Goal: Information Seeking & Learning: Learn about a topic

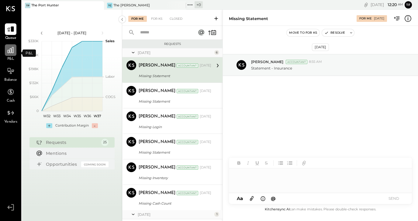
click at [13, 53] on icon at bounding box center [11, 50] width 6 height 6
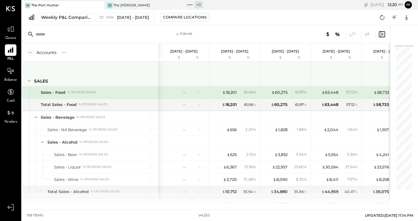
click at [190, 67] on div at bounding box center [185, 73] width 46 height 22
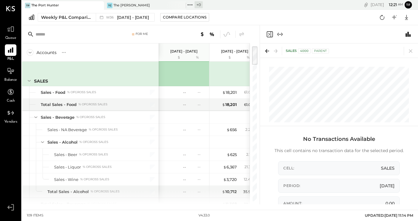
click at [187, 51] on p "[DATE] - [DATE]" at bounding box center [183, 51] width 27 height 4
click at [187, 52] on p "[DATE] - [DATE]" at bounding box center [183, 51] width 27 height 4
click at [175, 35] on div at bounding box center [205, 34] width 80 height 8
click at [409, 52] on icon at bounding box center [410, 51] width 9 height 9
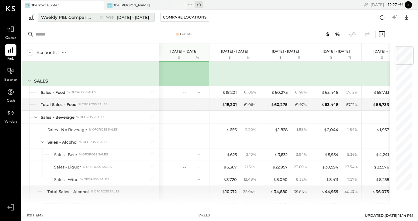
click at [126, 20] on div "W36 [DATE] - [DATE]" at bounding box center [124, 17] width 56 height 8
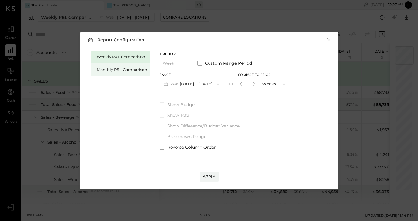
click at [141, 70] on div "Monthly P&L Comparison" at bounding box center [122, 70] width 50 height 6
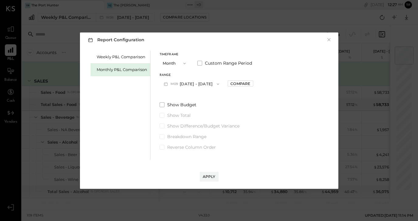
click at [180, 64] on span "button" at bounding box center [183, 63] width 8 height 5
click at [178, 84] on div "YTD" at bounding box center [175, 85] width 30 height 11
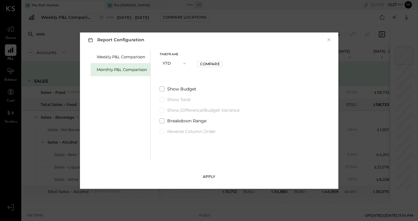
click at [207, 175] on div "Apply" at bounding box center [209, 176] width 13 height 5
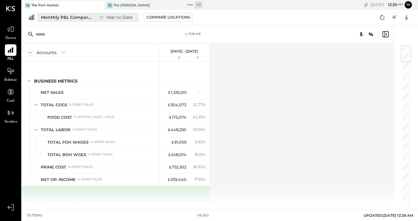
click at [84, 20] on div "Monthly P&L Comparison" at bounding box center [66, 17] width 51 height 6
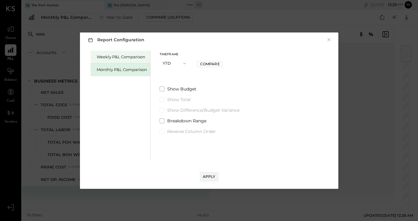
click at [124, 59] on div "Weekly P&L Comparison" at bounding box center [122, 57] width 50 height 6
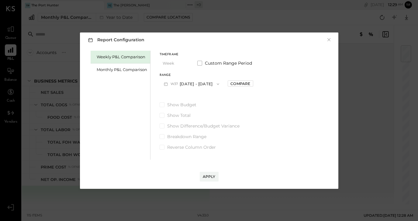
click at [215, 82] on icon "button" at bounding box center [217, 84] width 5 height 5
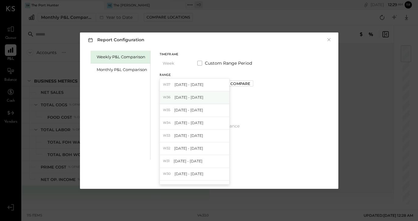
click at [214, 95] on div "W36 [DATE] - [DATE]" at bounding box center [194, 97] width 69 height 13
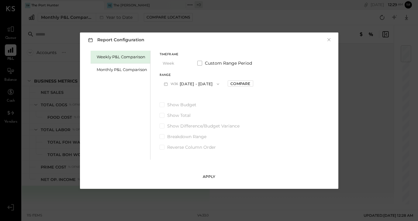
click at [213, 177] on div "Apply" at bounding box center [209, 176] width 13 height 5
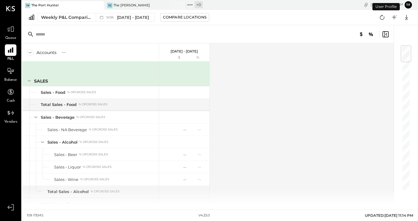
click at [190, 53] on p "[DATE] - [DATE]" at bounding box center [183, 51] width 27 height 4
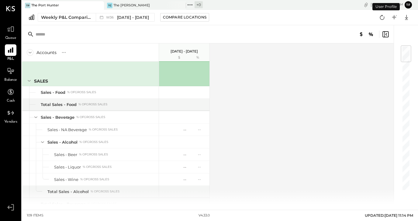
click at [190, 53] on p "[DATE] - [DATE]" at bounding box center [183, 51] width 27 height 4
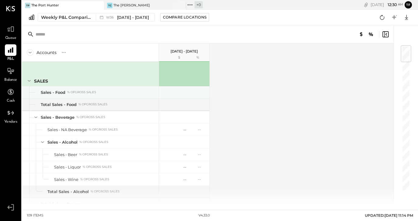
click at [190, 94] on div at bounding box center [185, 92] width 46 height 12
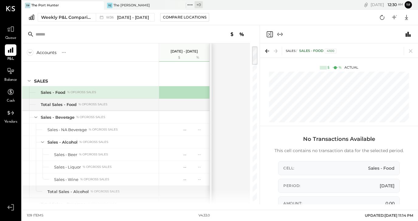
click at [180, 90] on div at bounding box center [185, 92] width 46 height 12
click at [118, 94] on div "Sales - Food % of GROSS SALES" at bounding box center [98, 93] width 115 height 6
click at [189, 97] on div at bounding box center [185, 92] width 46 height 12
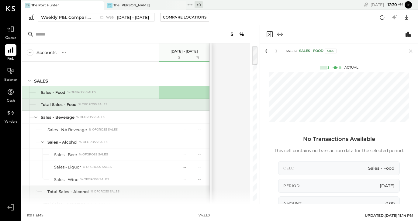
click at [193, 110] on div at bounding box center [185, 105] width 46 height 12
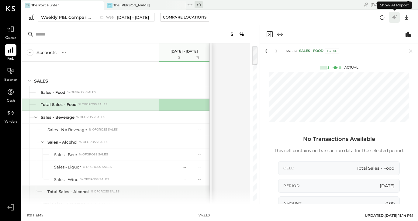
click at [396, 15] on icon at bounding box center [396, 15] width 1 height 1
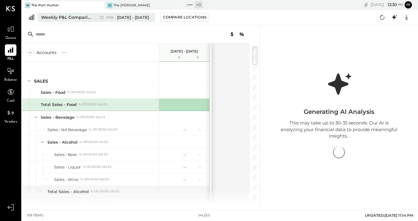
click at [127, 18] on span "[DATE] - [DATE]" at bounding box center [133, 18] width 32 height 6
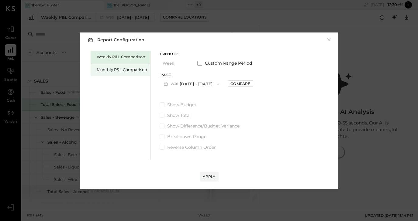
click at [128, 69] on div "Monthly P&L Comparison" at bounding box center [122, 70] width 50 height 6
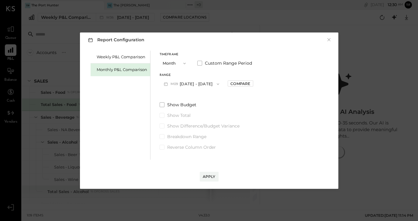
click at [204, 86] on button "M09 [DATE] - [DATE]" at bounding box center [191, 83] width 64 height 11
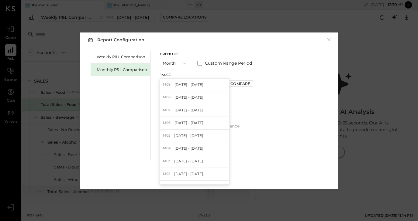
click at [288, 111] on div "Weekly P&L Comparison Monthly P&L Comparison Timeframe Month Custom Range Perio…" at bounding box center [209, 104] width 246 height 111
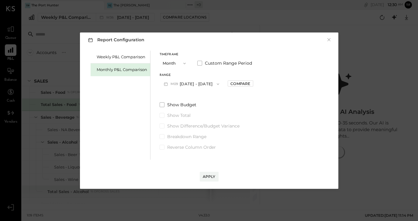
click at [182, 64] on icon "button" at bounding box center [184, 63] width 5 height 5
click at [180, 87] on div "YTD" at bounding box center [175, 85] width 30 height 11
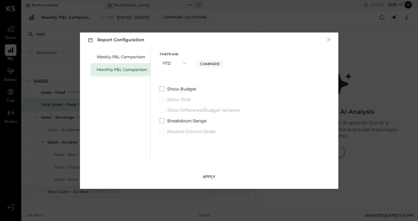
click at [212, 177] on div "Apply" at bounding box center [209, 176] width 13 height 5
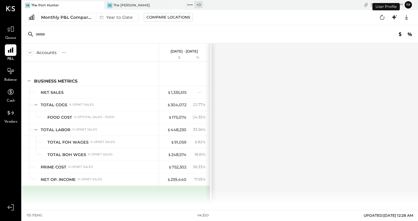
scroll to position [53, 0]
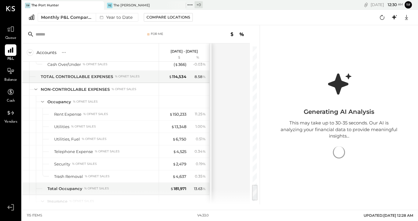
scroll to position [1291, 0]
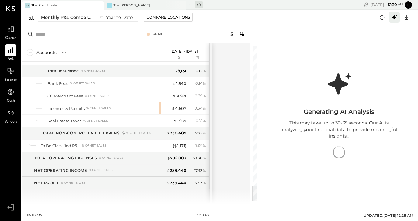
click at [393, 17] on icon at bounding box center [394, 17] width 5 height 5
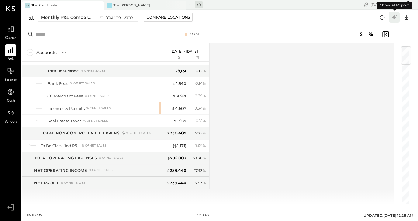
click at [393, 17] on icon at bounding box center [394, 17] width 5 height 5
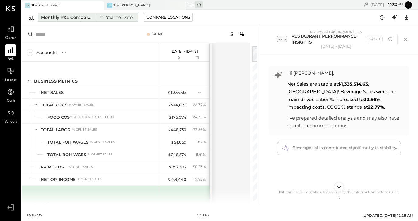
click at [127, 18] on div "Year to Date" at bounding box center [115, 17] width 39 height 8
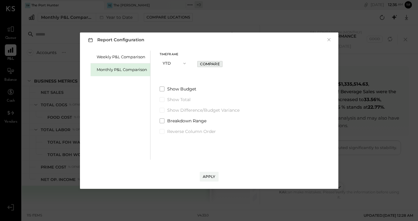
click at [208, 65] on div "Compare" at bounding box center [210, 63] width 20 height 5
click at [211, 177] on div "Apply" at bounding box center [209, 176] width 13 height 5
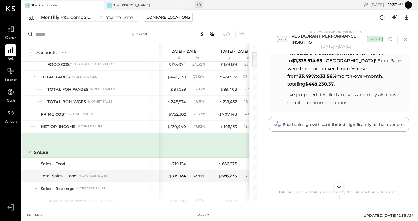
scroll to position [32, 0]
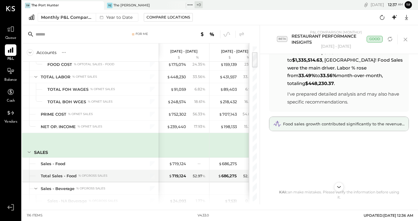
click at [301, 120] on div "Food sales growth contributed significantly to the revenue increase." at bounding box center [338, 124] width 139 height 14
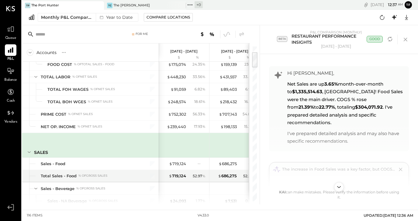
scroll to position [0, 0]
